Goal: Task Accomplishment & Management: Complete application form

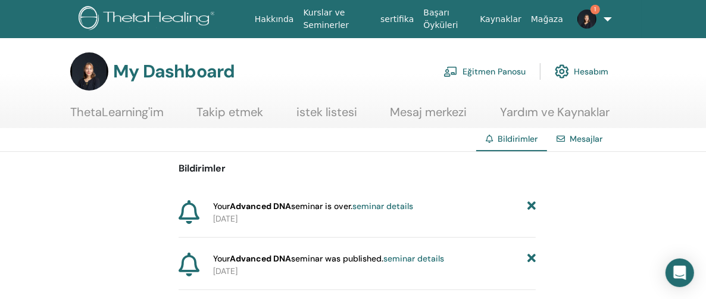
click at [481, 71] on link "Eğitmen Panosu" at bounding box center [485, 71] width 82 height 26
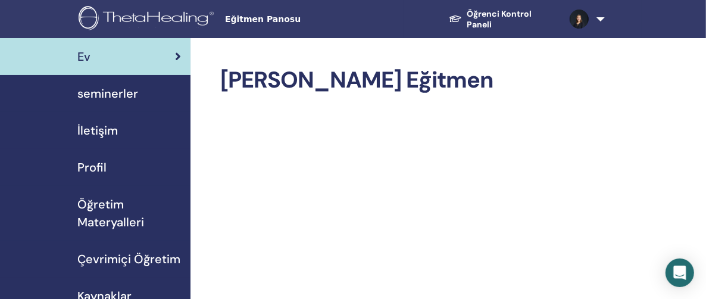
click at [112, 95] on span "seminerler" at bounding box center [107, 94] width 61 height 18
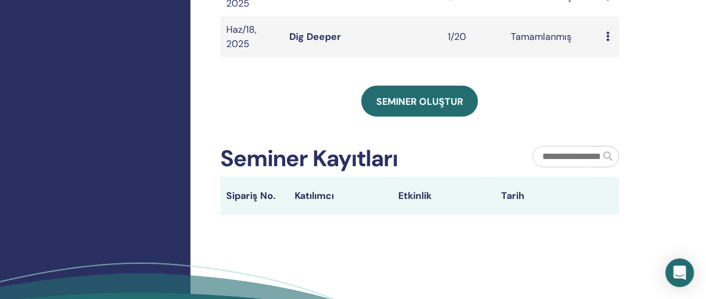
scroll to position [417, 0]
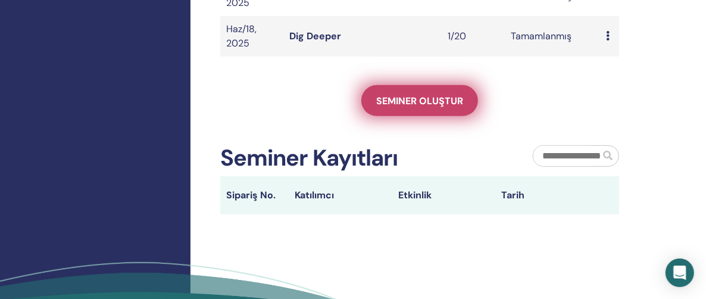
click at [417, 97] on span "Seminer oluştur" at bounding box center [419, 101] width 87 height 13
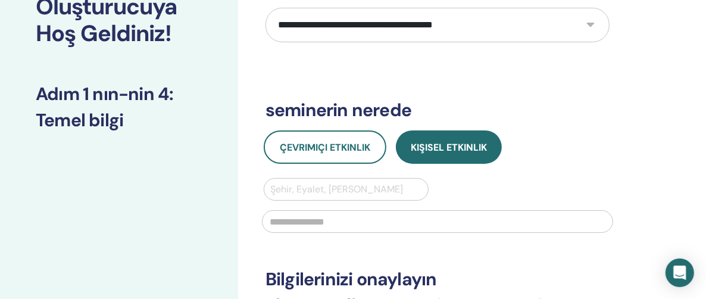
scroll to position [119, 0]
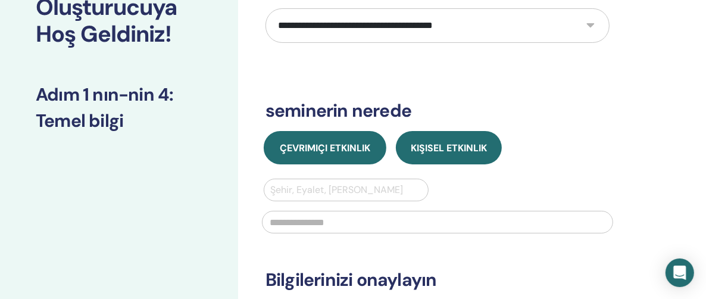
click at [325, 146] on span "Çevrimiçi Etkinlik" at bounding box center [325, 148] width 91 height 13
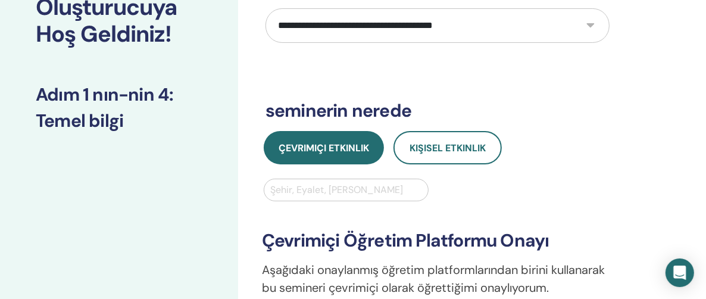
click at [593, 24] on select "**********" at bounding box center [438, 25] width 344 height 35
select select "**"
click at [266, 8] on select "**********" at bounding box center [438, 25] width 344 height 35
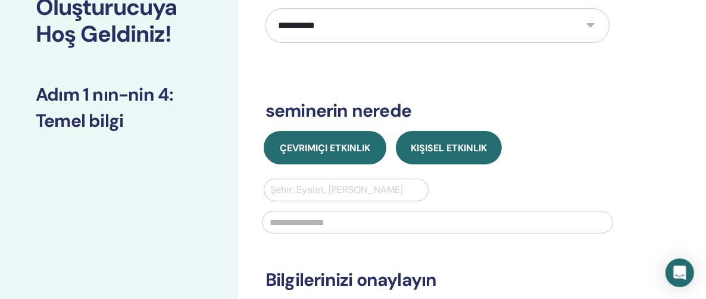
click at [322, 149] on span "Çevrimiçi Etkinlik" at bounding box center [325, 148] width 91 height 13
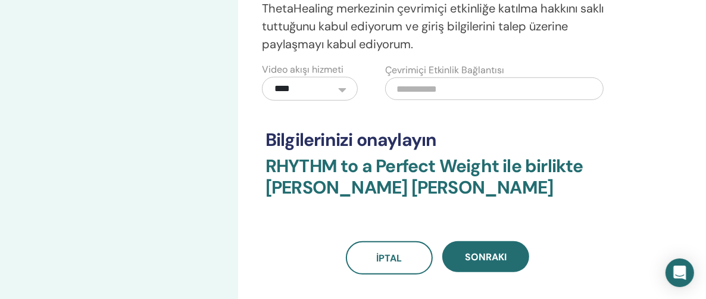
scroll to position [417, 0]
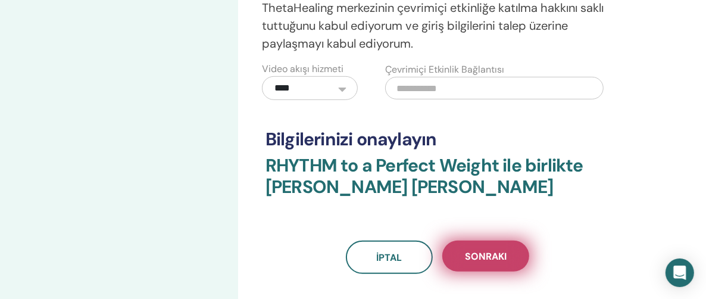
click at [480, 253] on span "Sonraki" at bounding box center [486, 256] width 42 height 13
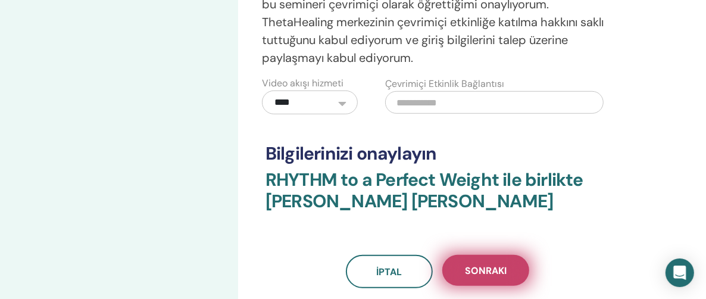
click at [487, 270] on span "Sonraki" at bounding box center [486, 270] width 42 height 13
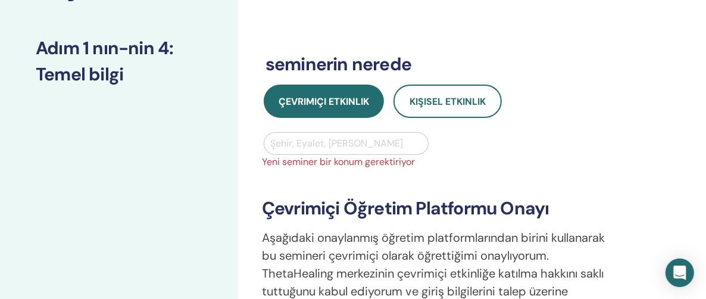
scroll to position [119, 0]
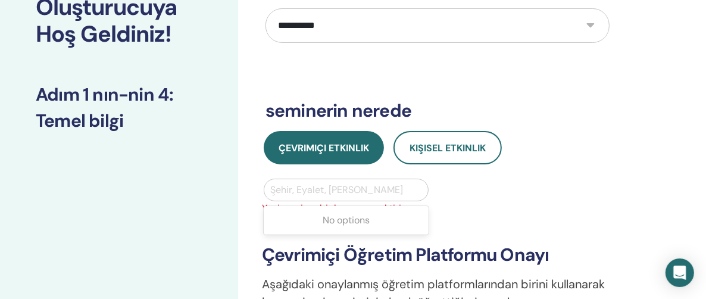
click at [276, 188] on div at bounding box center [346, 190] width 152 height 17
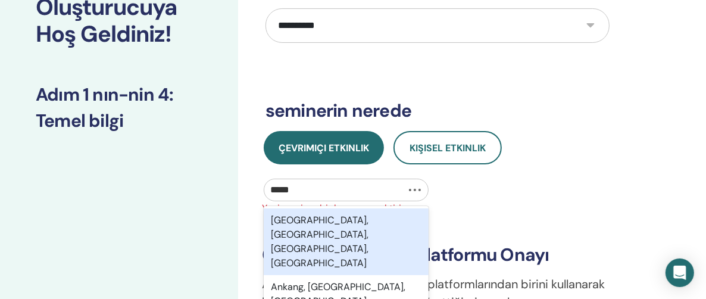
type input "******"
click at [325, 222] on div "[GEOGRAPHIC_DATA], [GEOGRAPHIC_DATA], [GEOGRAPHIC_DATA], [GEOGRAPHIC_DATA]" at bounding box center [346, 241] width 165 height 67
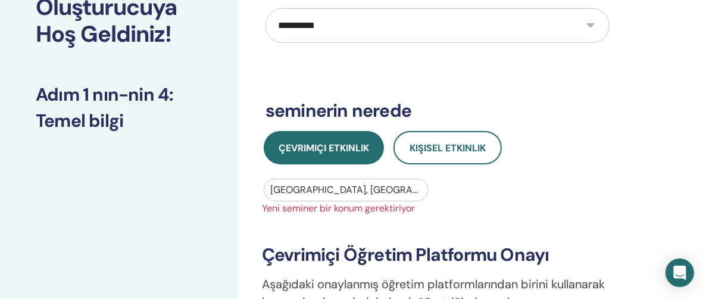
click at [398, 189] on div at bounding box center [346, 190] width 152 height 17
click at [272, 189] on input "text" at bounding box center [271, 190] width 2 height 14
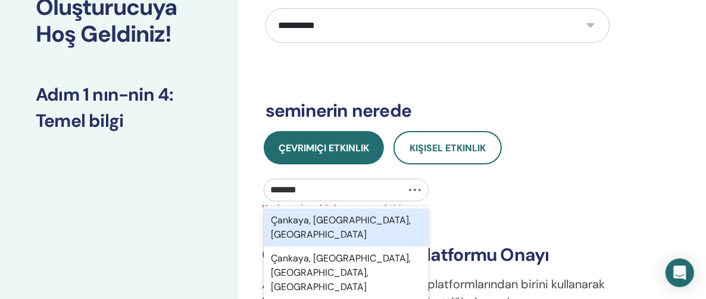
type input "*******"
click at [308, 220] on div "Çankaya, [GEOGRAPHIC_DATA], [GEOGRAPHIC_DATA]" at bounding box center [346, 227] width 165 height 38
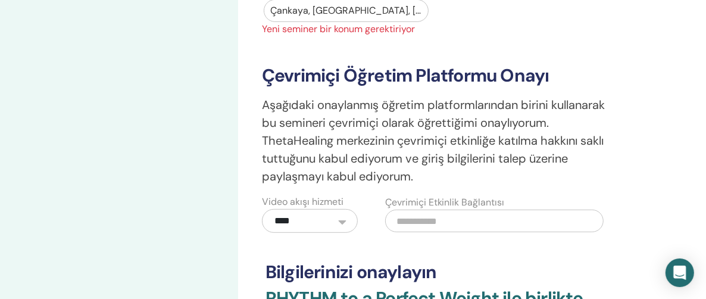
scroll to position [417, 0]
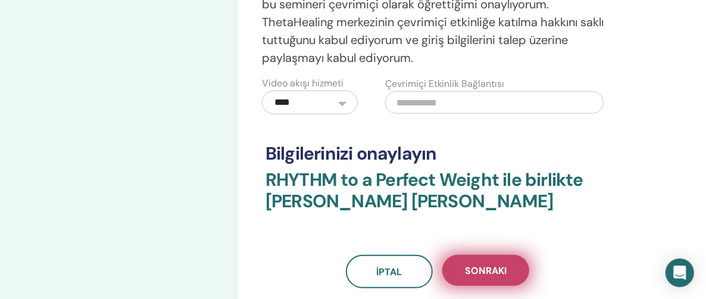
click at [498, 269] on span "Sonraki" at bounding box center [486, 270] width 42 height 13
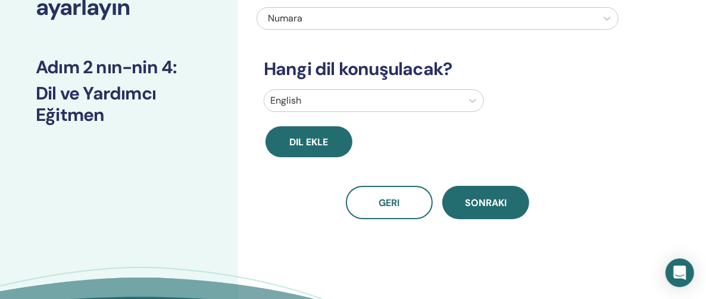
scroll to position [0, 0]
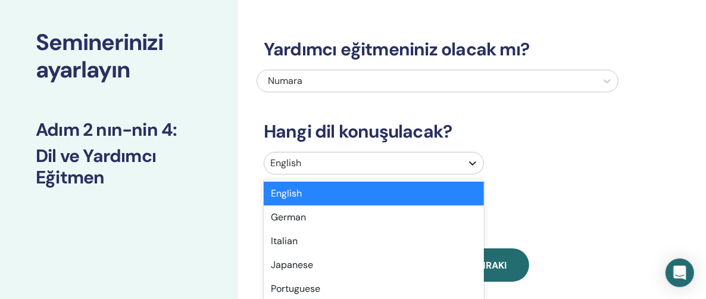
click at [474, 174] on div "option English selected, 1 of 47. 47 results available. Use Up and Down to choo…" at bounding box center [374, 163] width 220 height 23
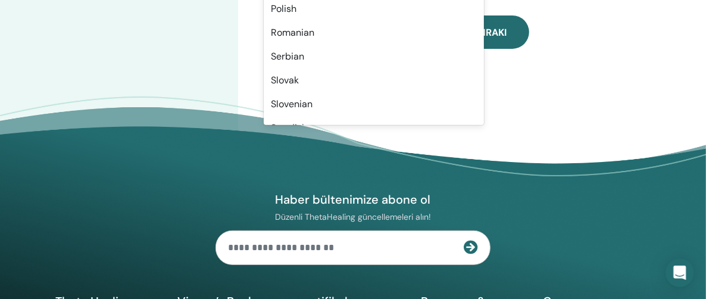
scroll to position [865, 0]
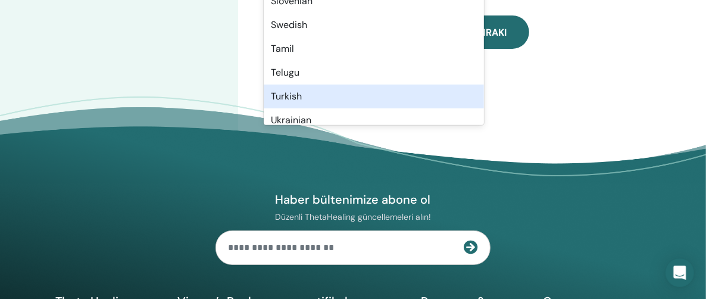
click at [295, 93] on div "Turkish" at bounding box center [374, 97] width 220 height 24
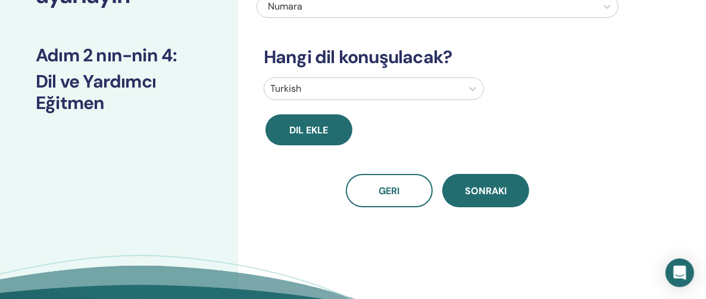
scroll to position [111, 0]
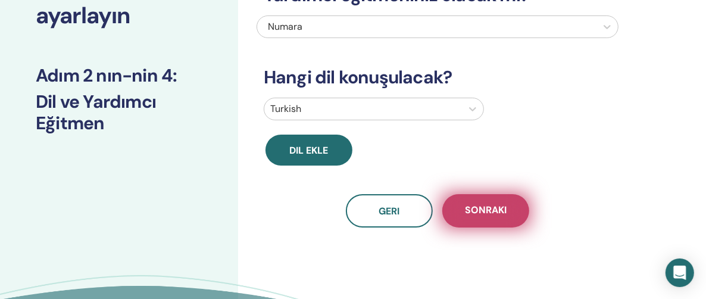
click at [490, 211] on span "Sonraki" at bounding box center [486, 211] width 42 height 15
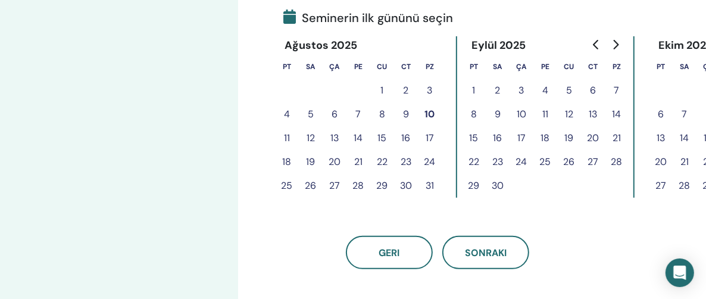
scroll to position [289, 0]
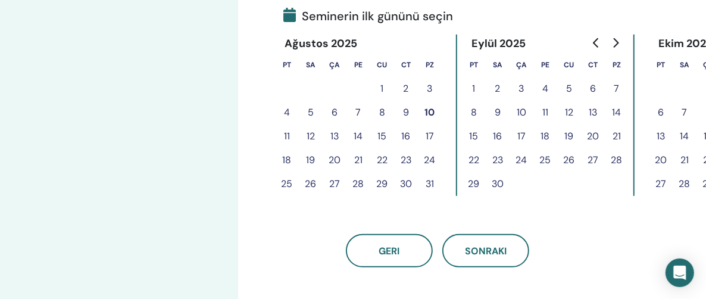
click at [286, 158] on button "18" at bounding box center [287, 160] width 24 height 24
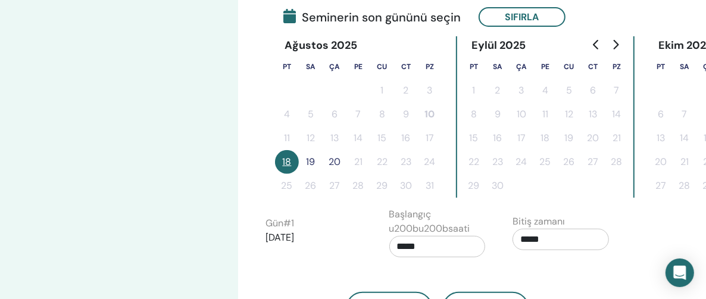
click at [311, 163] on button "19" at bounding box center [311, 162] width 24 height 24
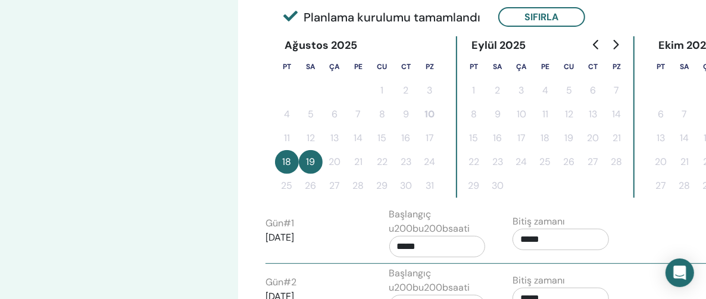
click at [286, 163] on button "18" at bounding box center [287, 162] width 24 height 24
click at [186, 150] on div "Seminerinizi ayarlayın Adım 3 nın-nin 4 : Tarih ve saat" at bounding box center [119, 150] width 238 height 802
click at [286, 162] on button "18" at bounding box center [287, 162] width 24 height 24
click at [319, 161] on button "19" at bounding box center [311, 162] width 24 height 24
click at [286, 161] on button "18" at bounding box center [287, 162] width 24 height 24
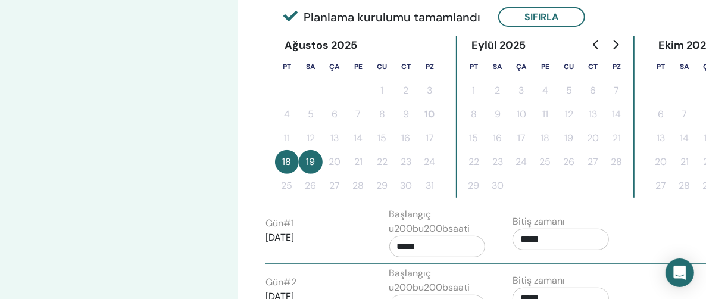
click at [537, 16] on button "Sıfırla" at bounding box center [541, 17] width 87 height 20
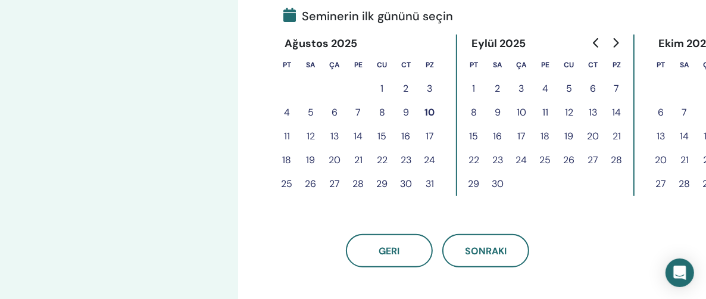
click at [287, 158] on button "18" at bounding box center [287, 160] width 24 height 24
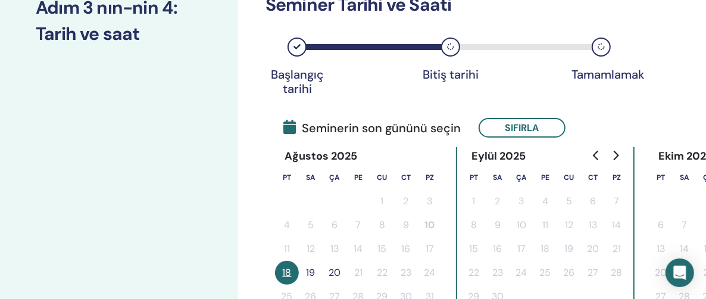
scroll to position [60, 0]
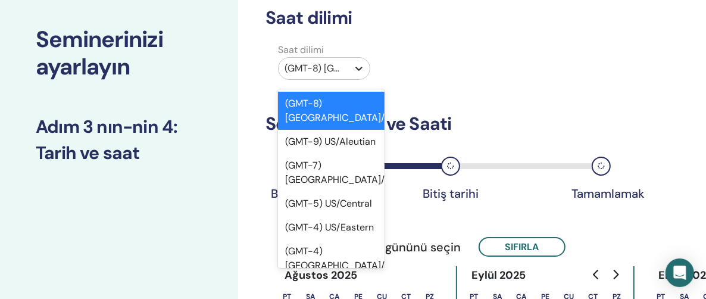
click at [354, 67] on icon at bounding box center [359, 69] width 12 height 12
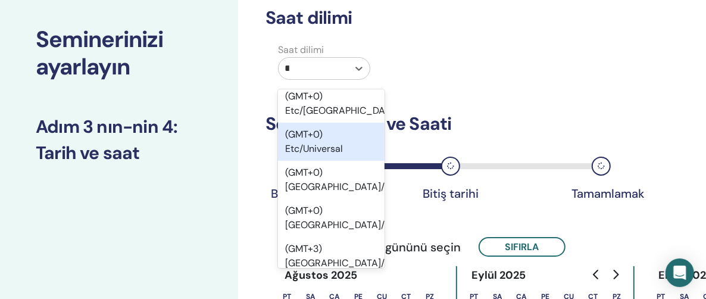
scroll to position [0, 0]
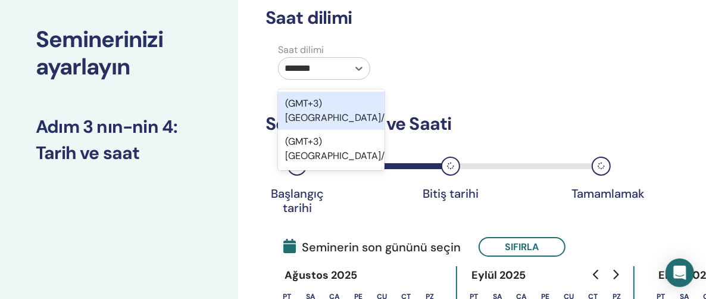
type input "********"
click at [310, 116] on div "(GMT+3) [GEOGRAPHIC_DATA]/[GEOGRAPHIC_DATA]" at bounding box center [331, 111] width 107 height 38
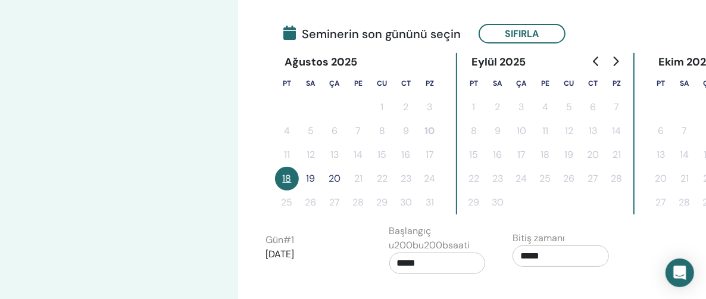
scroll to position [298, 0]
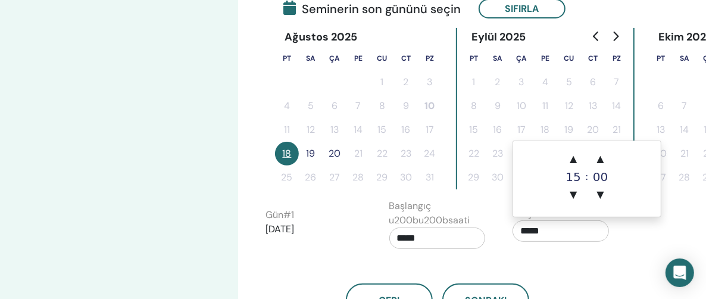
click at [547, 230] on input "*****" at bounding box center [561, 230] width 96 height 21
click at [573, 161] on span "▲" at bounding box center [574, 159] width 24 height 24
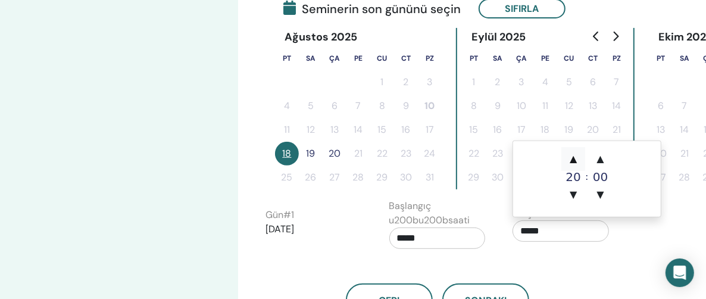
click at [573, 161] on span "▲" at bounding box center [574, 159] width 24 height 24
click at [573, 157] on span "▲" at bounding box center [574, 159] width 24 height 24
click at [575, 157] on span "▲" at bounding box center [574, 159] width 24 height 24
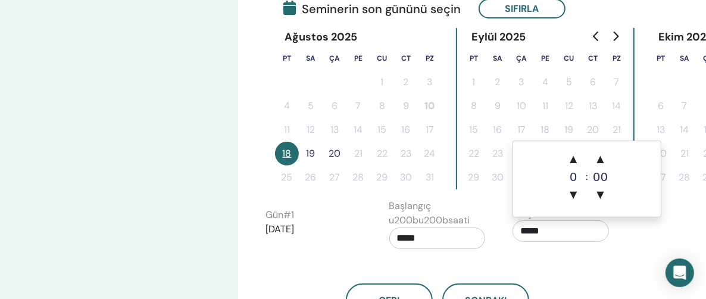
click at [535, 231] on input "*****" at bounding box center [561, 230] width 96 height 21
click at [591, 174] on div "00" at bounding box center [601, 177] width 24 height 12
click at [595, 174] on div "00" at bounding box center [601, 177] width 24 height 12
click at [534, 230] on input "*****" at bounding box center [561, 230] width 96 height 21
click at [600, 161] on span "▲" at bounding box center [601, 159] width 24 height 24
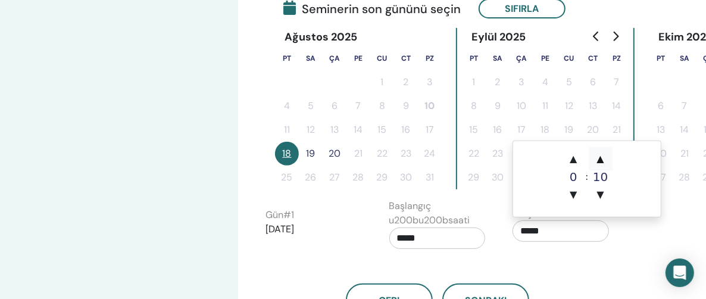
click at [600, 161] on span "▲" at bounding box center [601, 159] width 24 height 24
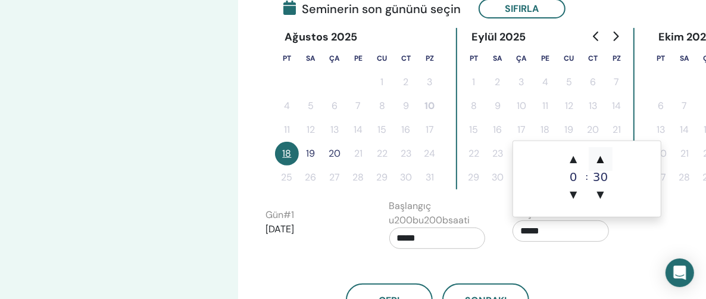
click at [600, 161] on span "▲" at bounding box center [601, 159] width 24 height 24
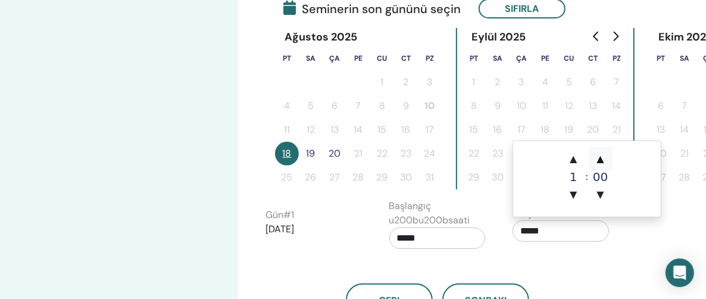
click at [600, 161] on span "▲" at bounding box center [601, 159] width 24 height 24
click at [572, 194] on span "▼" at bounding box center [574, 195] width 24 height 24
click at [598, 158] on span "▲" at bounding box center [601, 159] width 24 height 24
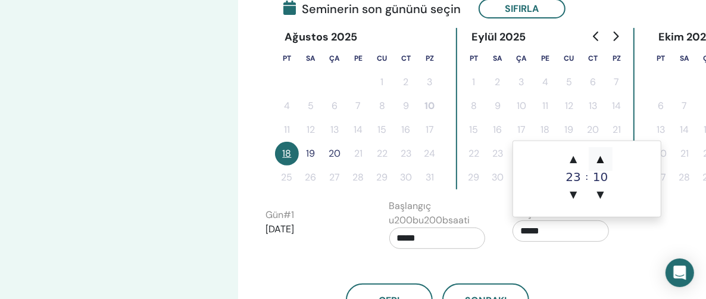
click at [598, 158] on span "▲" at bounding box center [601, 159] width 24 height 24
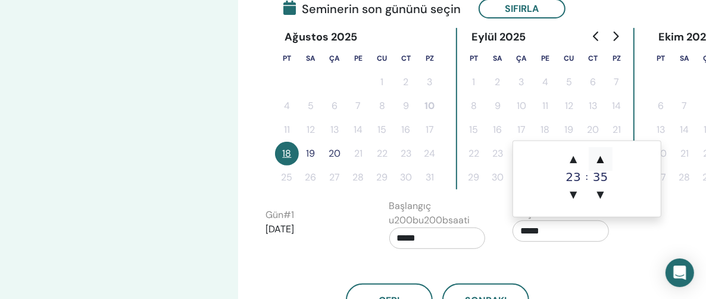
click at [598, 158] on span "▲" at bounding box center [601, 159] width 24 height 24
type input "*****"
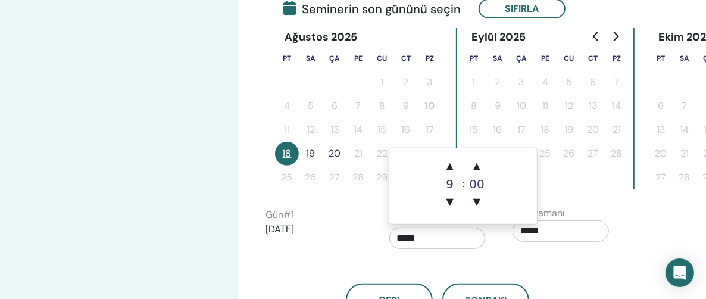
click at [407, 237] on input "*****" at bounding box center [437, 237] width 96 height 21
click at [451, 168] on span "▲" at bounding box center [450, 166] width 24 height 24
click at [450, 168] on span "▲" at bounding box center [450, 166] width 24 height 24
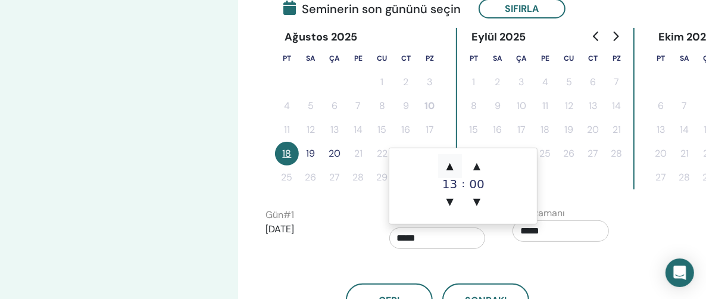
click at [450, 168] on span "▲" at bounding box center [450, 166] width 24 height 24
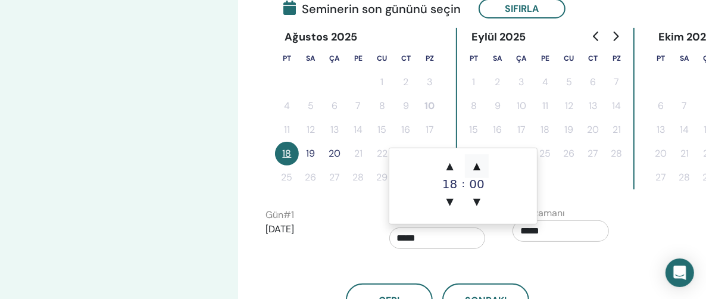
click at [474, 170] on span "▲" at bounding box center [477, 166] width 24 height 24
click at [475, 170] on span "▲" at bounding box center [477, 166] width 24 height 24
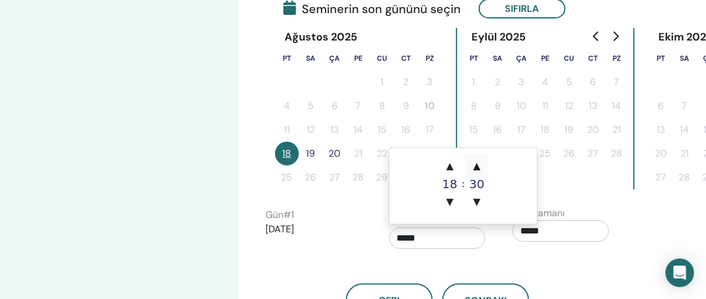
click at [475, 170] on span "▲" at bounding box center [477, 166] width 24 height 24
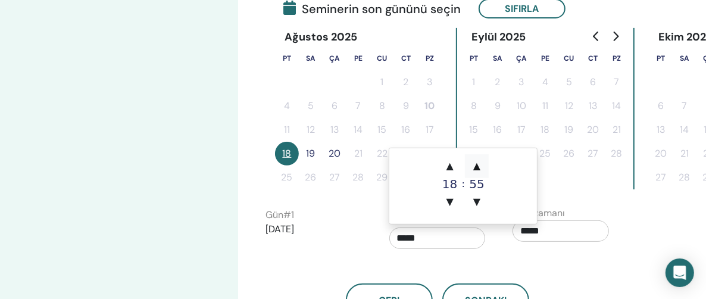
click at [476, 169] on span "▲" at bounding box center [477, 166] width 24 height 24
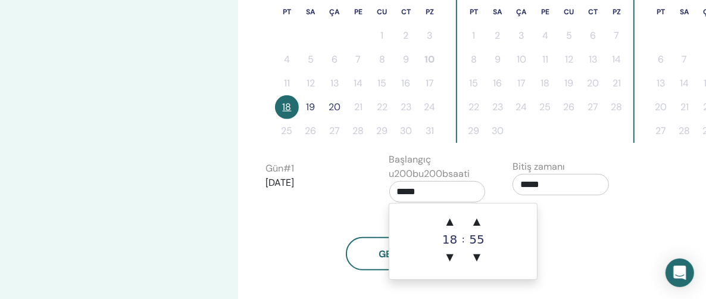
scroll to position [417, 0]
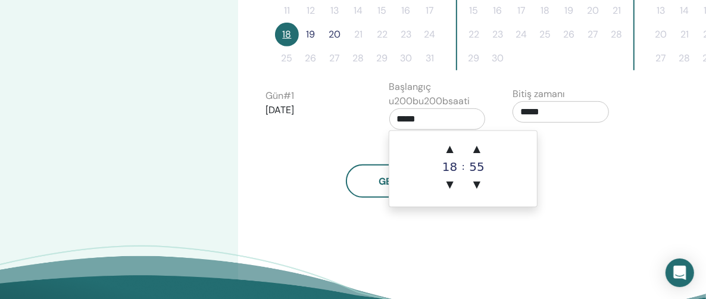
click at [589, 154] on div "Geri Sonraki" at bounding box center [438, 167] width 362 height 62
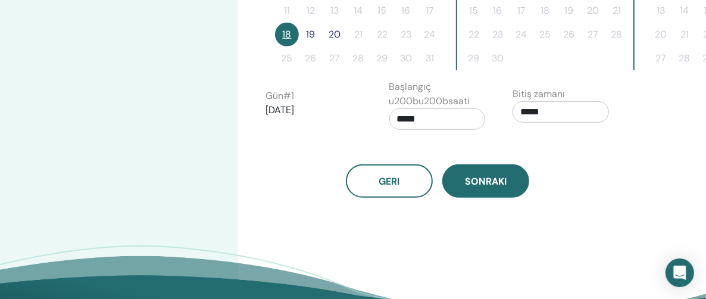
click at [493, 186] on span "Sonraki" at bounding box center [486, 181] width 42 height 13
click at [485, 181] on span "Sonraki" at bounding box center [486, 181] width 42 height 13
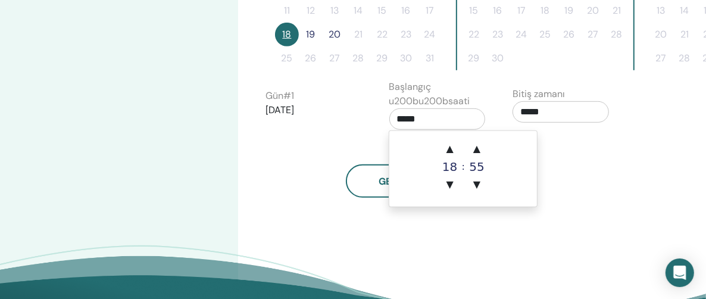
click at [405, 118] on input "*****" at bounding box center [437, 118] width 96 height 21
click at [452, 148] on span "▲" at bounding box center [450, 149] width 24 height 24
click at [451, 182] on span "▼" at bounding box center [450, 185] width 24 height 24
click at [475, 150] on span "▲" at bounding box center [477, 149] width 24 height 24
click at [448, 180] on span "▼" at bounding box center [450, 185] width 24 height 24
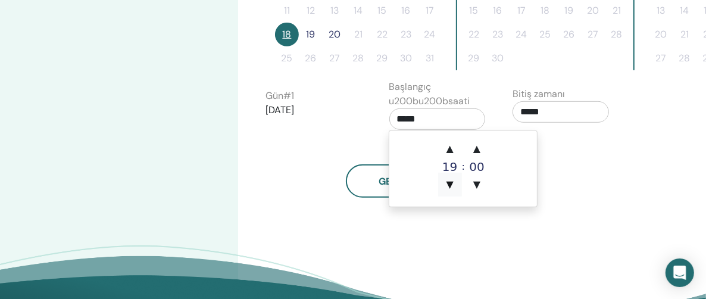
type input "*****"
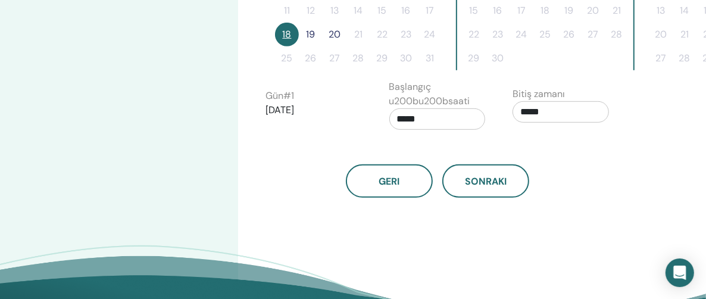
click at [310, 153] on div "Geri Sonraki" at bounding box center [438, 167] width 362 height 62
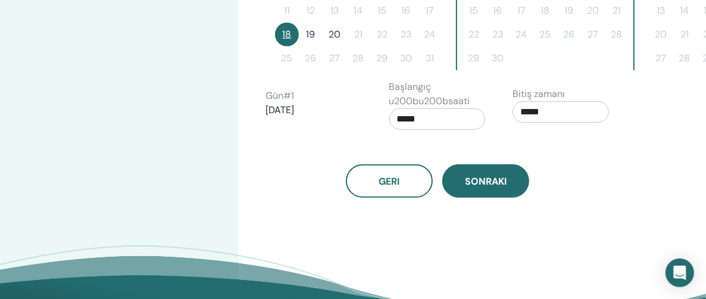
click at [495, 181] on span "Sonraki" at bounding box center [486, 181] width 42 height 13
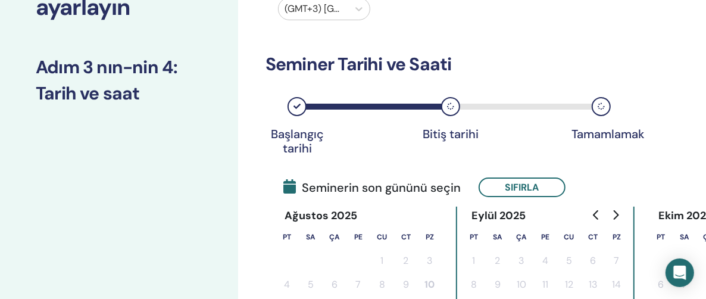
scroll to position [179, 0]
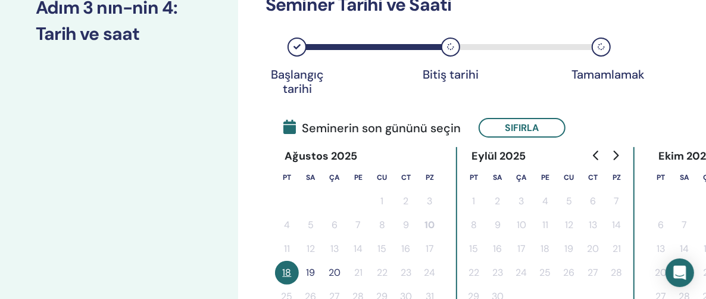
click at [289, 273] on button "18" at bounding box center [287, 273] width 24 height 24
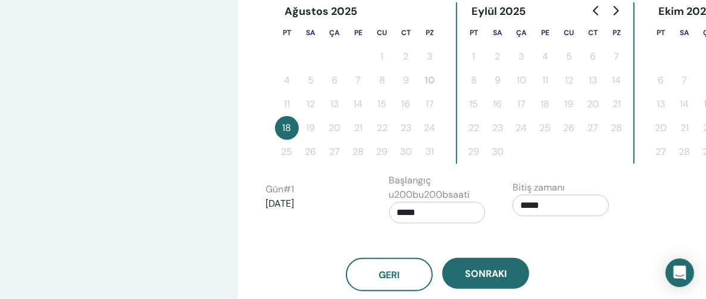
scroll to position [417, 0]
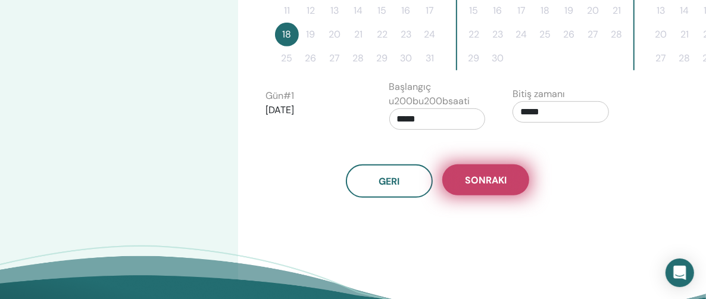
click at [483, 179] on span "Sonraki" at bounding box center [486, 180] width 42 height 13
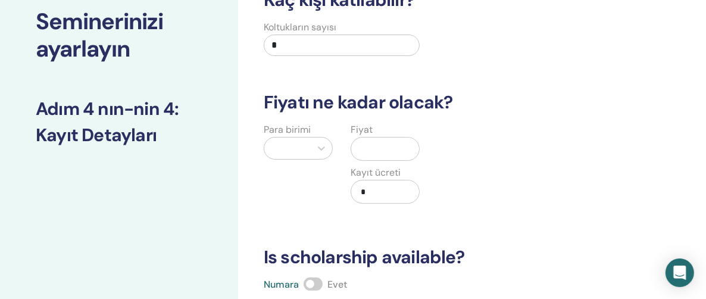
scroll to position [0, 0]
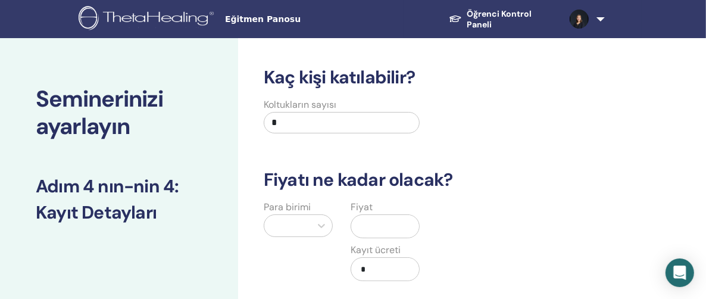
click at [280, 123] on input "*" at bounding box center [342, 122] width 156 height 21
type input "**"
click at [317, 224] on div "option Dollars ($) focused, 1 of 45. 45 results available. Use Up and Down to c…" at bounding box center [298, 225] width 69 height 23
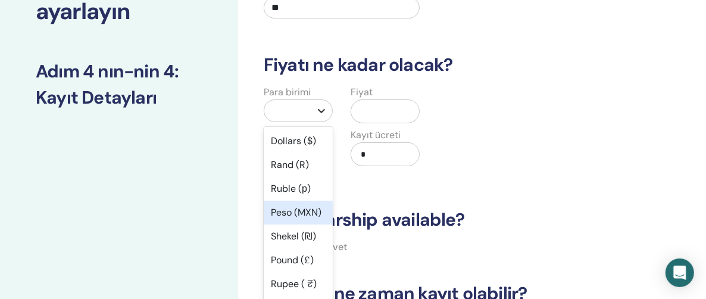
scroll to position [117, 0]
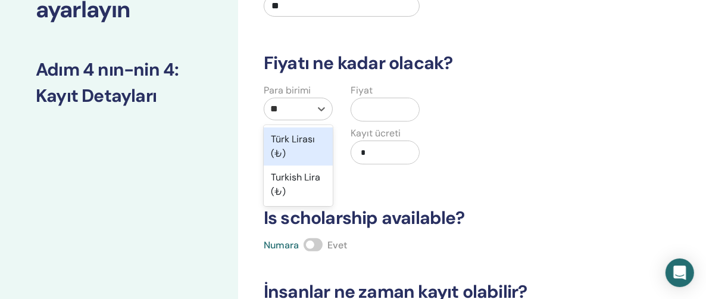
type input "***"
click at [283, 142] on div "Türk Lirası (₺)" at bounding box center [298, 146] width 69 height 38
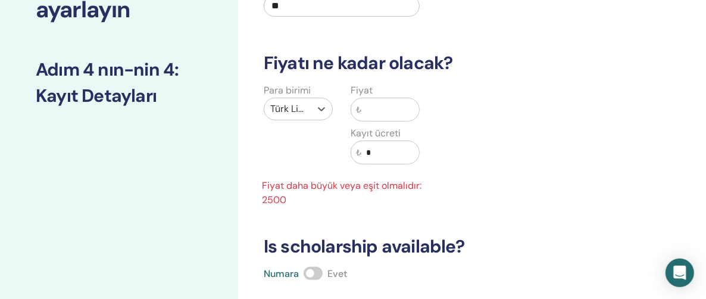
click at [361, 107] on input "text" at bounding box center [390, 109] width 58 height 23
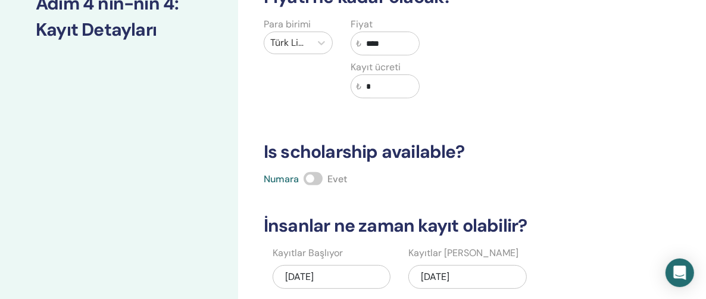
scroll to position [236, 0]
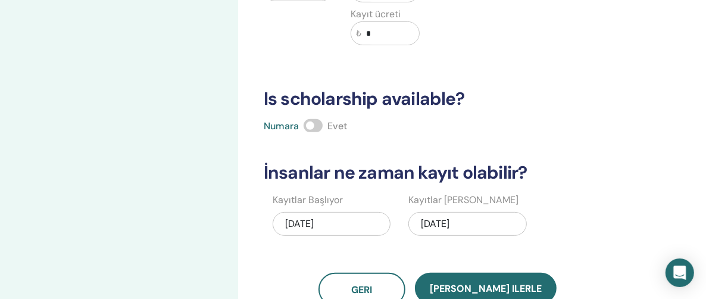
type input "****"
click at [316, 126] on span at bounding box center [313, 125] width 19 height 13
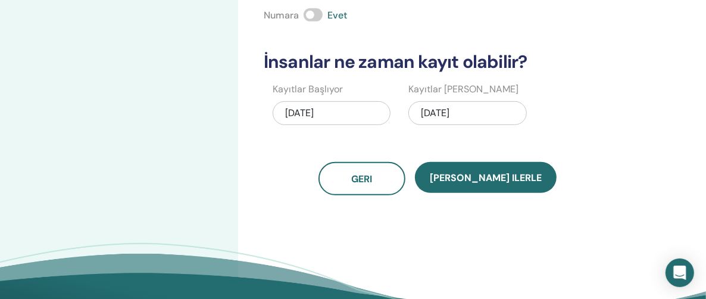
scroll to position [355, 0]
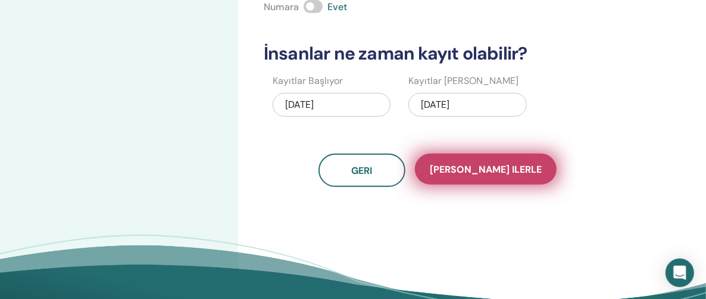
click at [484, 167] on span "[PERSON_NAME] ilerle" at bounding box center [486, 169] width 112 height 13
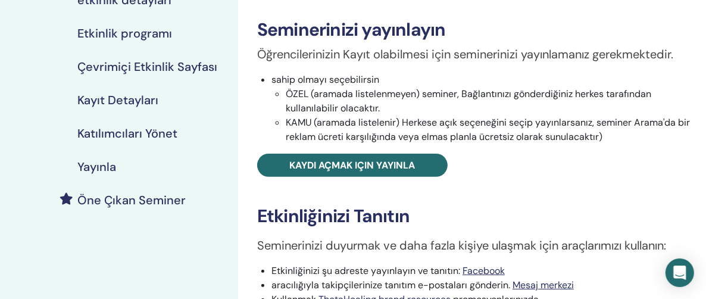
scroll to position [238, 0]
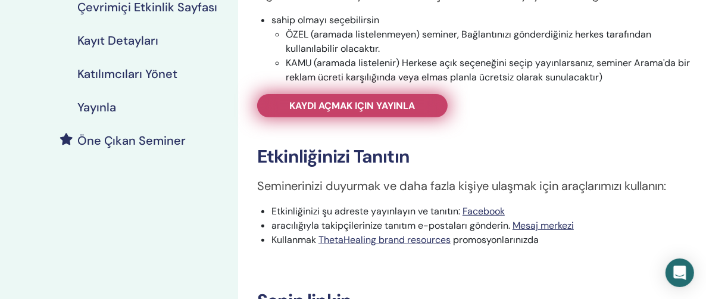
click at [361, 105] on span "Kaydı açmak için yayınla" at bounding box center [353, 105] width 126 height 13
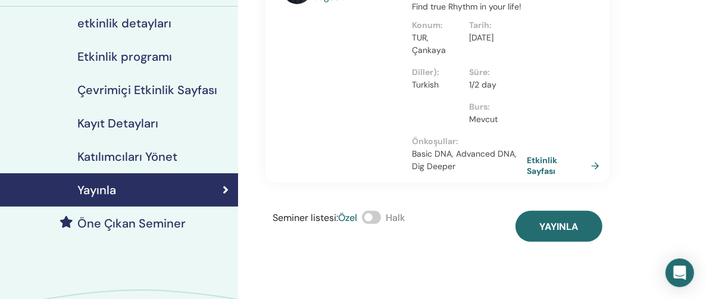
scroll to position [179, 0]
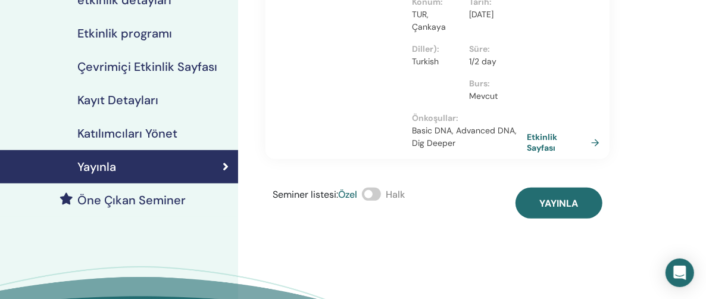
click at [380, 188] on span at bounding box center [371, 194] width 19 height 13
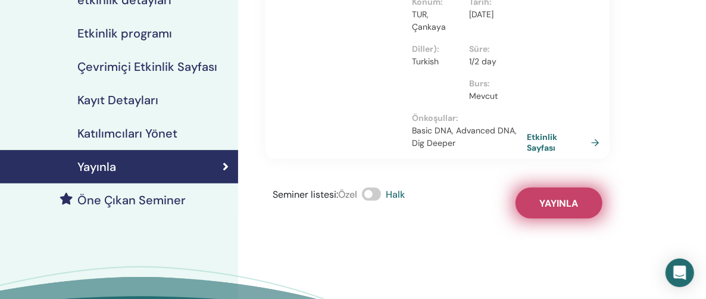
click at [554, 197] on span "Yayınla" at bounding box center [559, 203] width 39 height 13
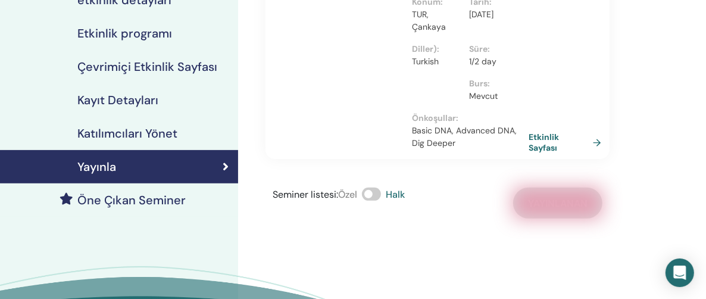
click at [595, 132] on link "Etkinlik Sayfası" at bounding box center [567, 142] width 77 height 21
